Goal: Communication & Community: Answer question/provide support

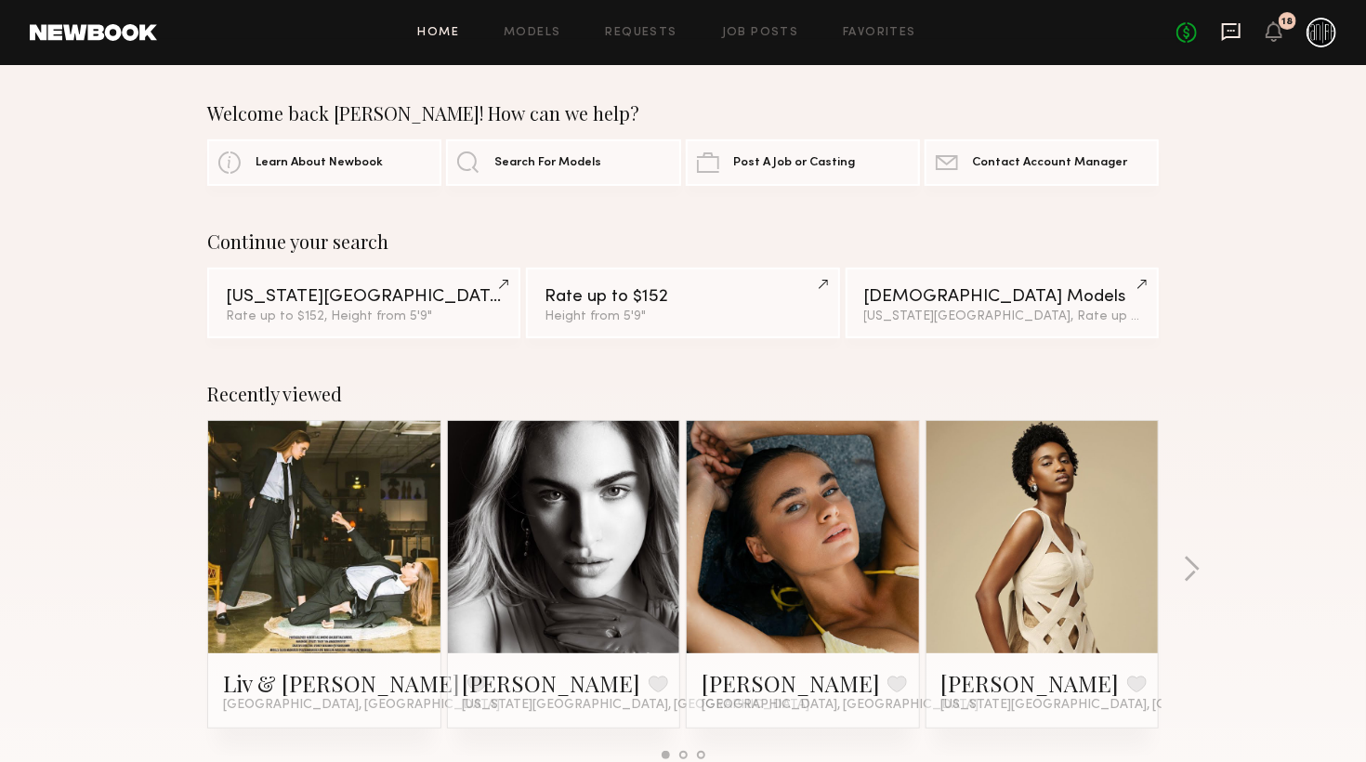
click at [1223, 31] on icon at bounding box center [1231, 32] width 19 height 18
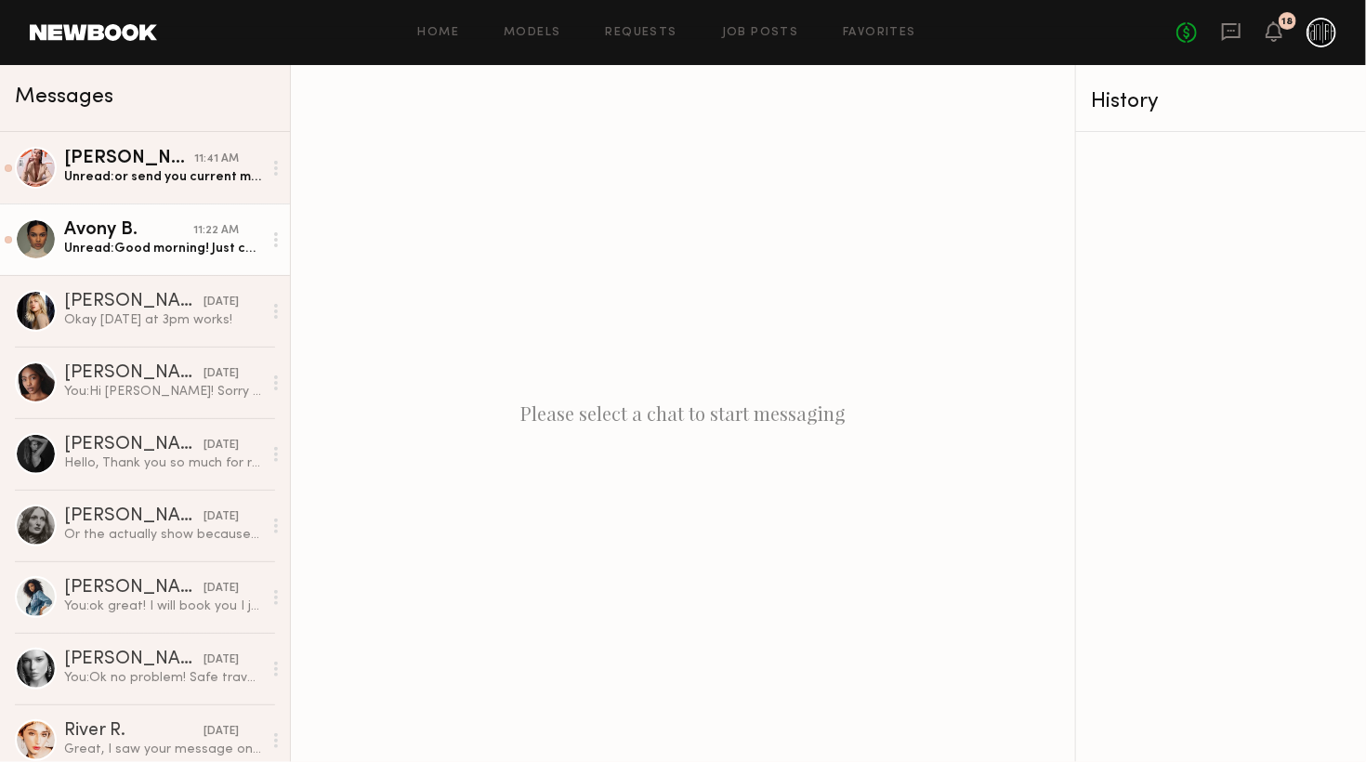
click at [184, 250] on div "Unread: Good morning! Just checking in since I have a few options for those day…" at bounding box center [163, 249] width 198 height 18
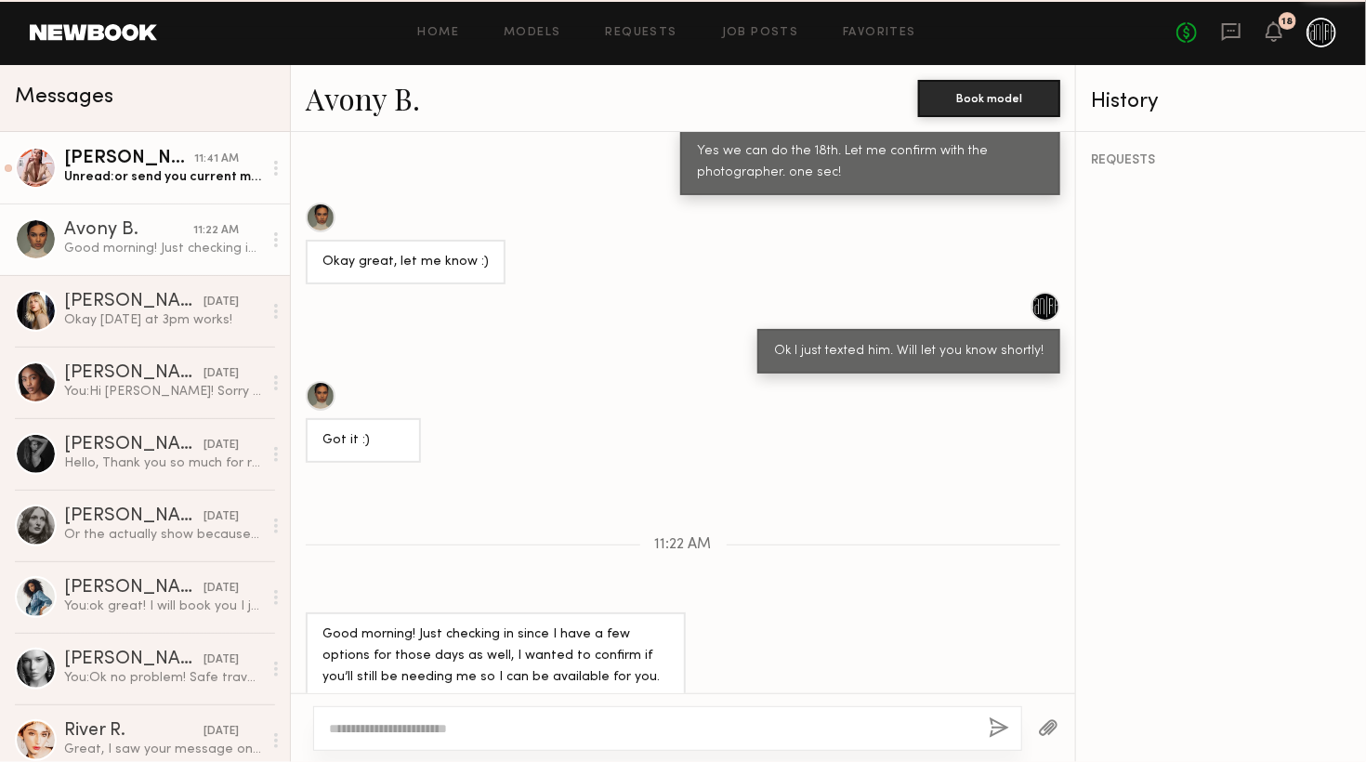
scroll to position [1038, 0]
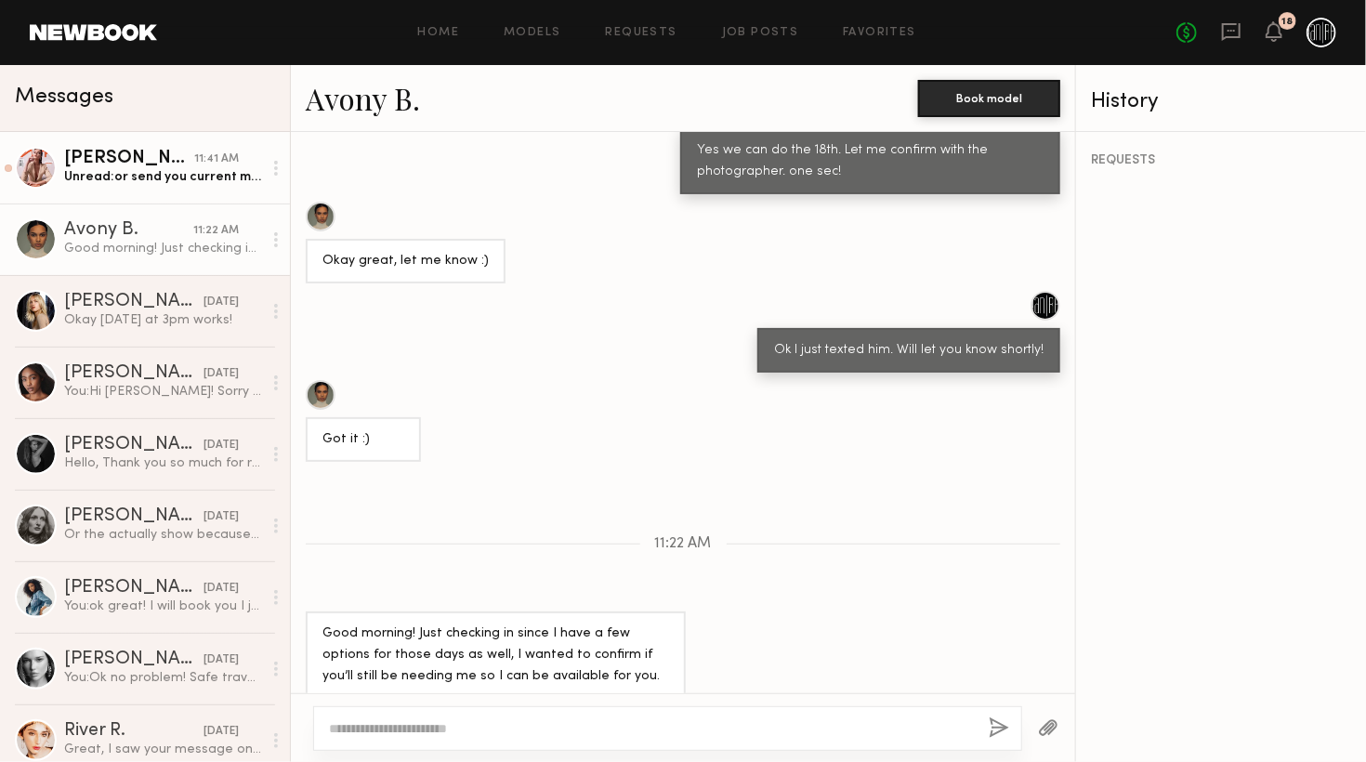
click at [195, 190] on link "[PERSON_NAME] 11:41 AM Unread: or send you current measurements?!" at bounding box center [145, 168] width 290 height 72
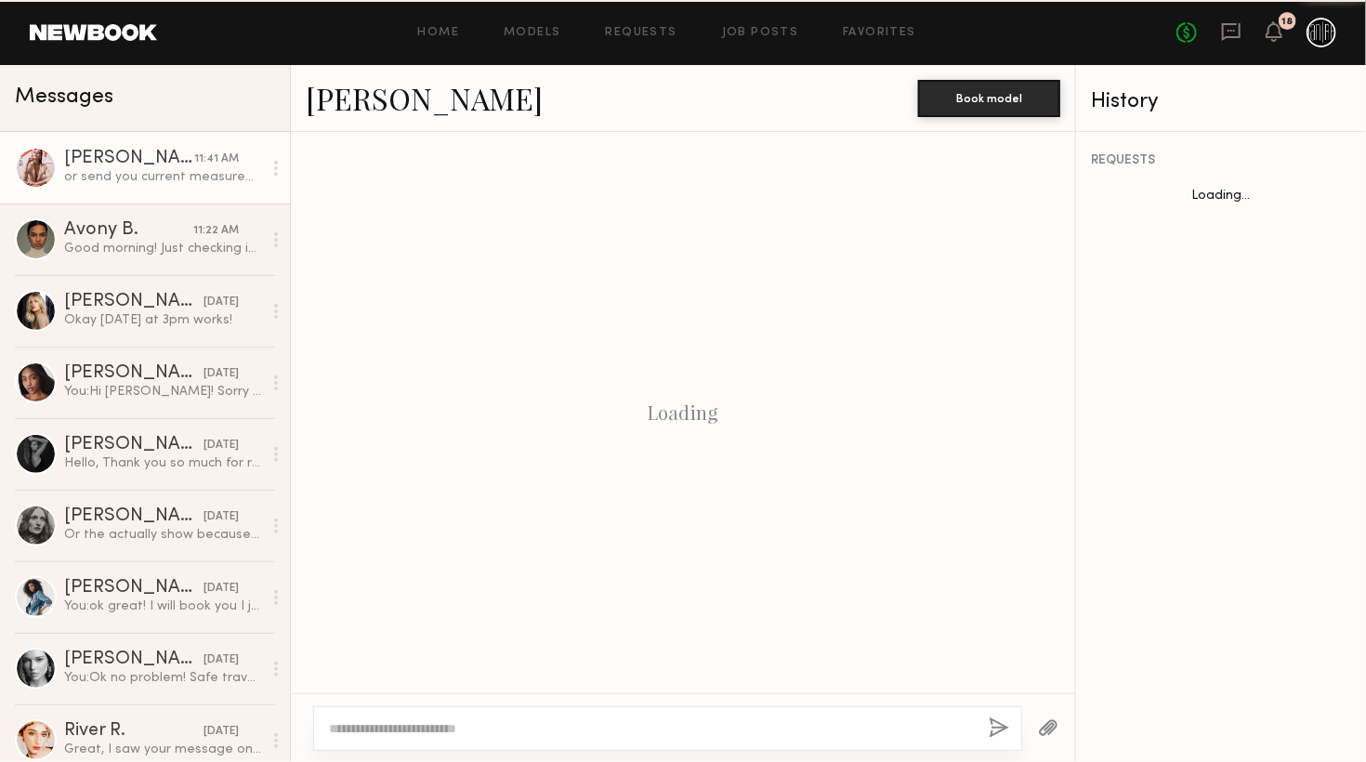
scroll to position [1122, 0]
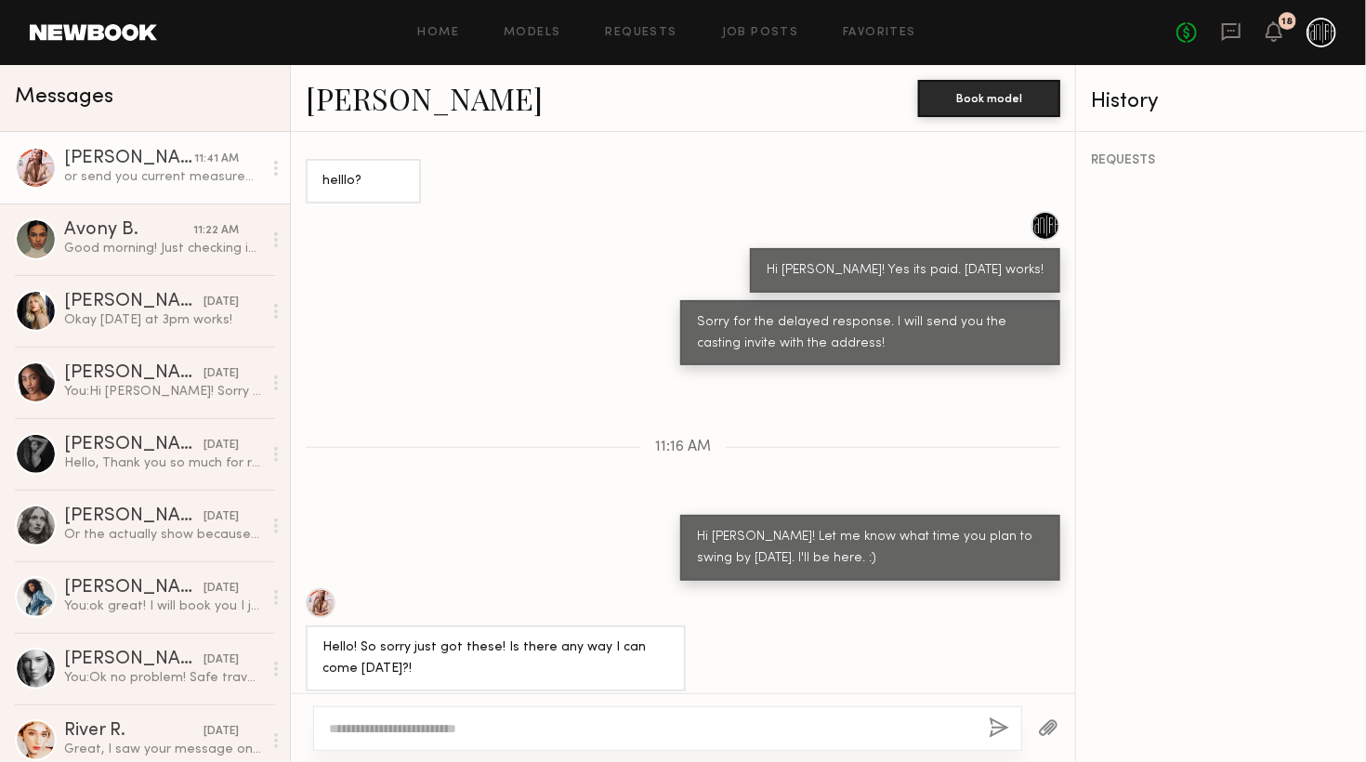
type textarea "*"
type textarea "**********"
click at [995, 734] on button "button" at bounding box center [999, 728] width 20 height 23
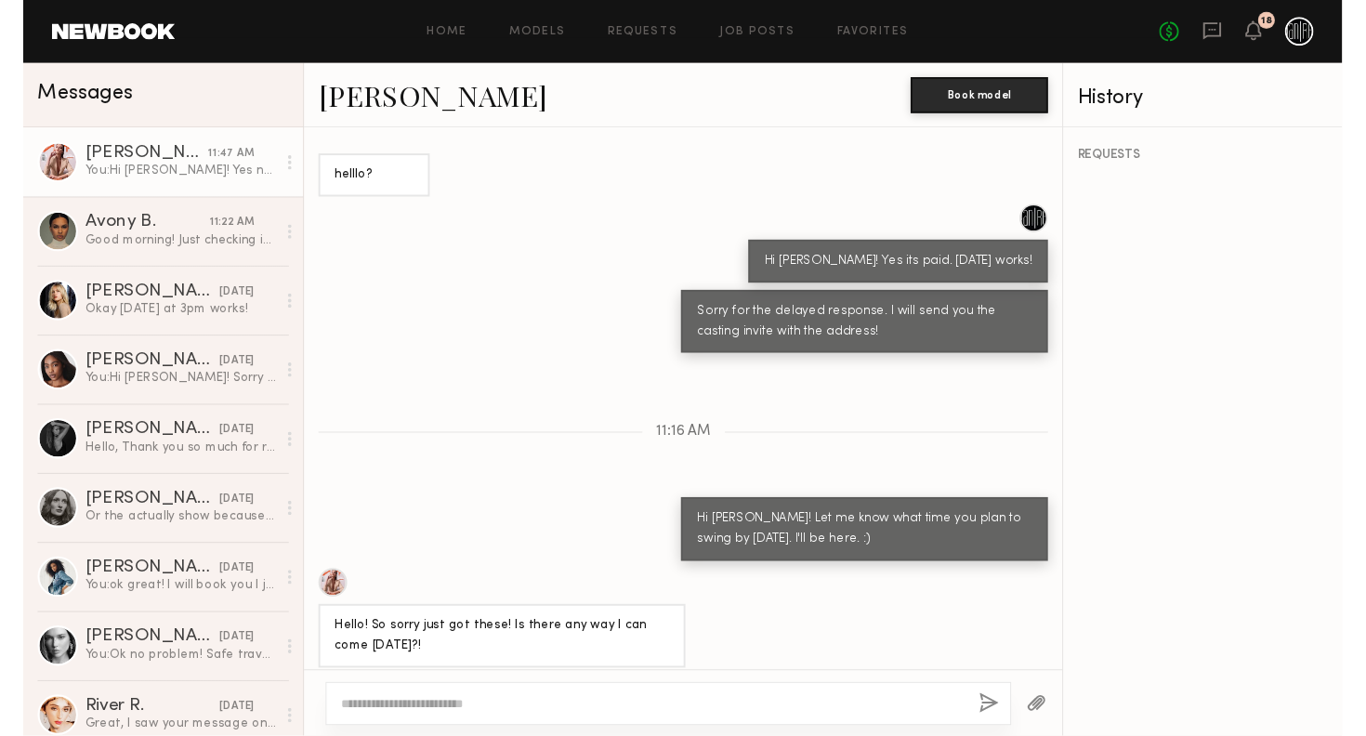
scroll to position [1318, 0]
